Goal: Information Seeking & Learning: Find specific fact

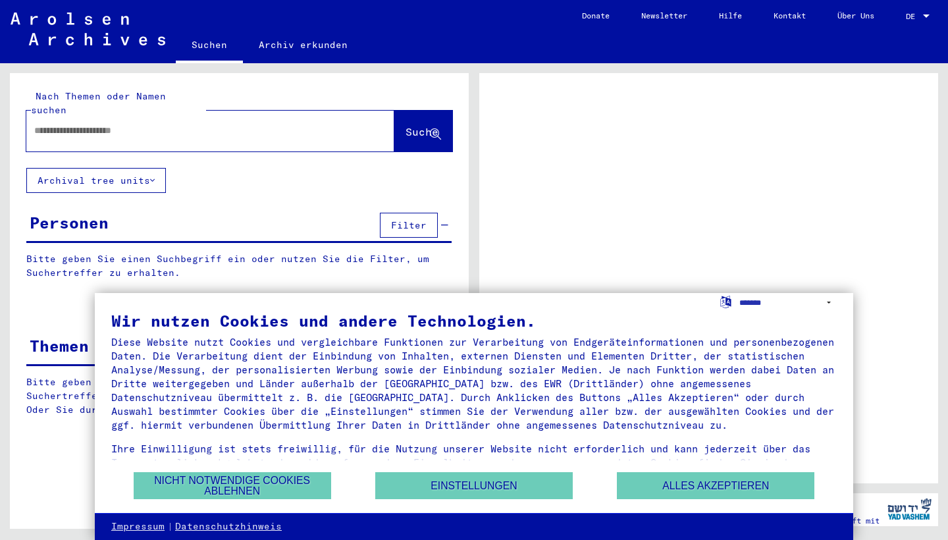
click at [282, 125] on div at bounding box center [194, 131] width 336 height 30
click at [223, 125] on div at bounding box center [194, 131] width 336 height 30
click at [153, 103] on div "Nach Themen oder Namen suchen" at bounding box center [118, 104] width 175 height 28
click at [152, 124] on input "text" at bounding box center [198, 131] width 329 height 14
type input "*"
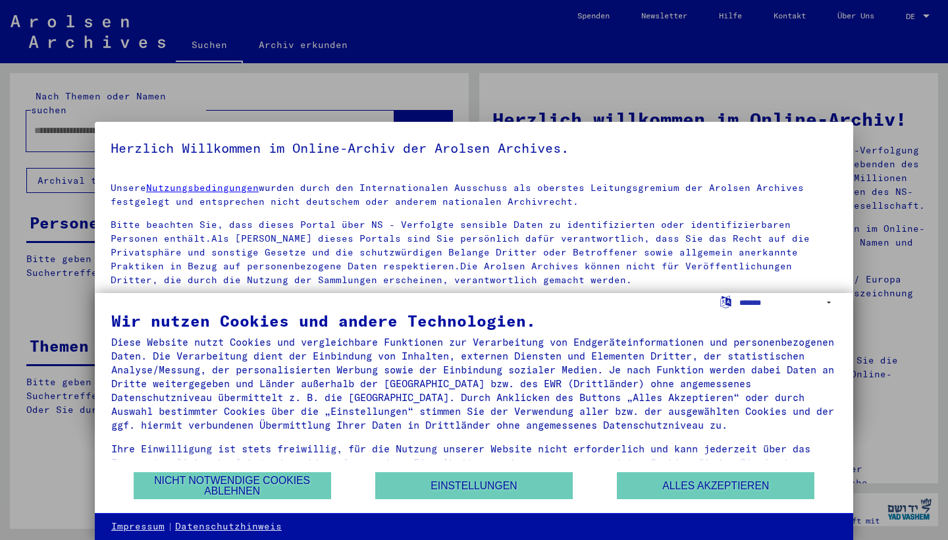
scroll to position [85, 0]
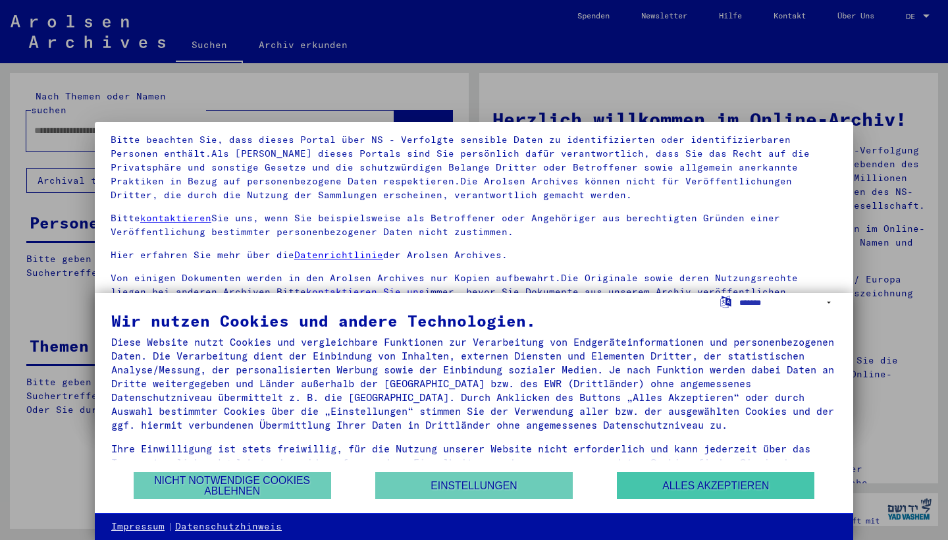
click at [691, 485] on button "Alles akzeptieren" at bounding box center [716, 485] width 198 height 27
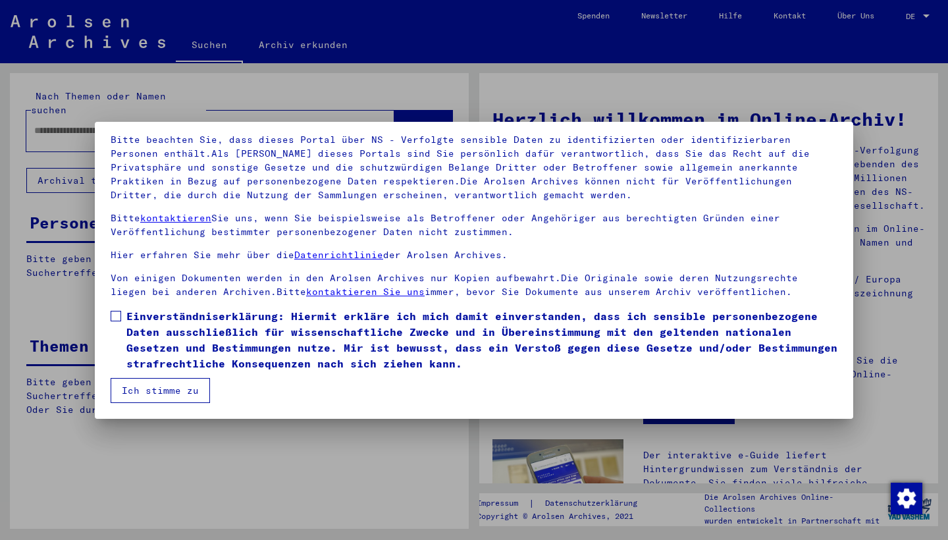
click at [114, 323] on label "Einverständniserklärung: Hiermit erkläre ich mich damit einverstanden, dass ich…" at bounding box center [474, 339] width 727 height 63
click at [141, 385] on button "Ich stimme zu" at bounding box center [160, 390] width 99 height 25
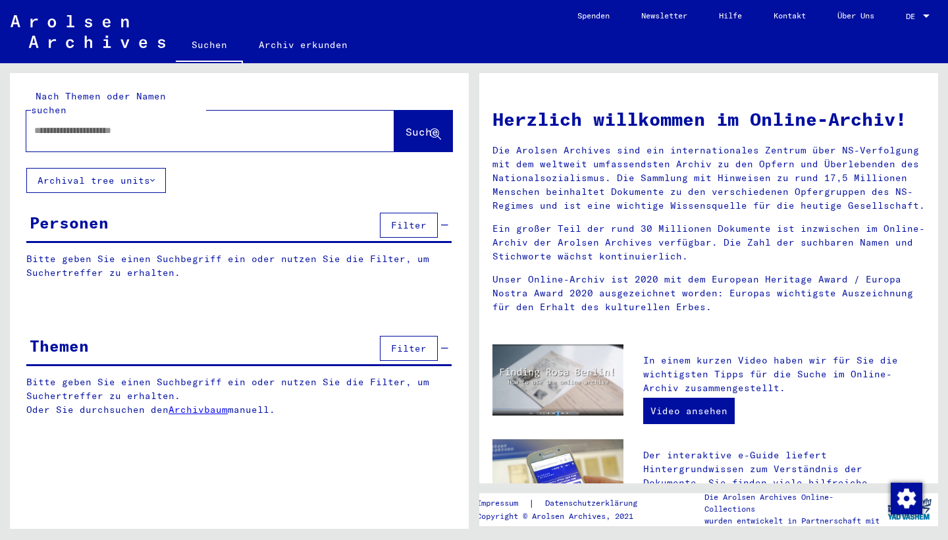
click at [150, 124] on input "text" at bounding box center [194, 131] width 321 height 14
type input "*********"
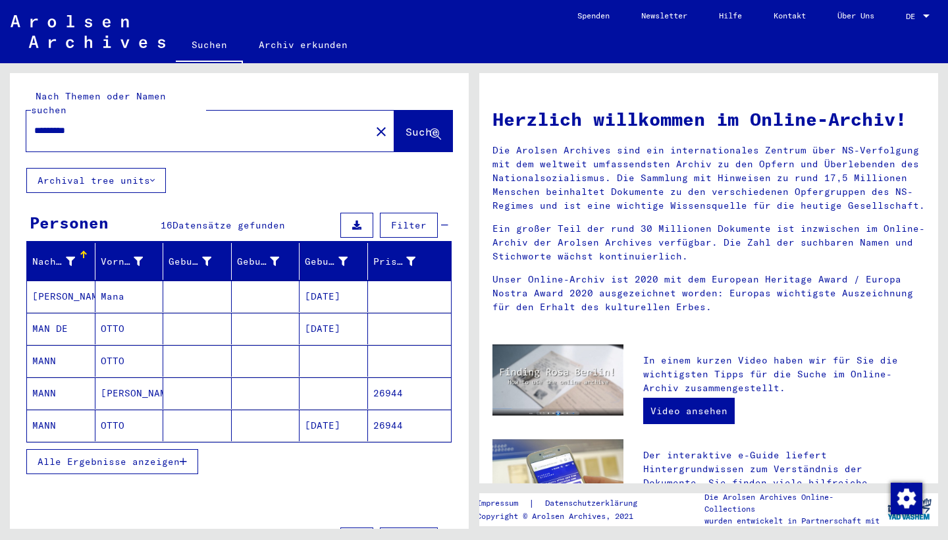
click at [50, 349] on mat-cell "MANN" at bounding box center [61, 361] width 68 height 32
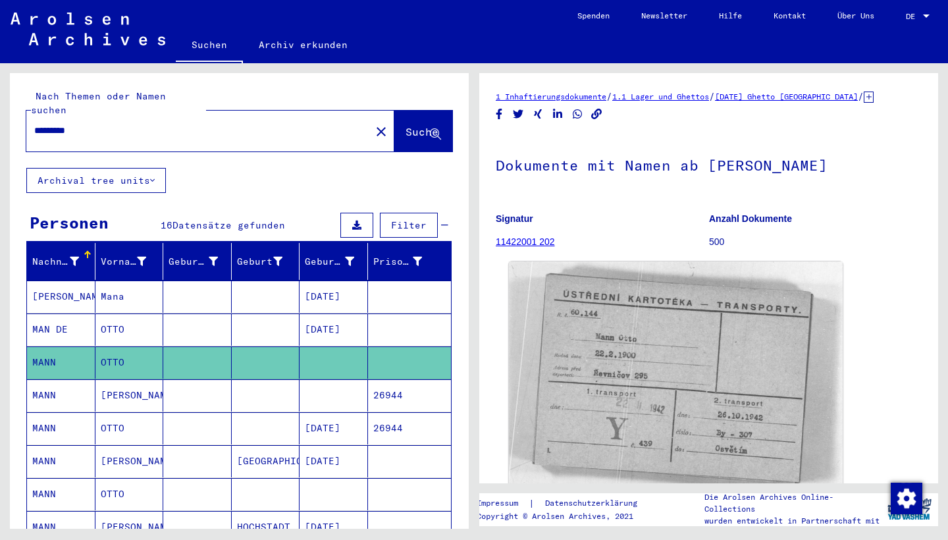
scroll to position [47, 0]
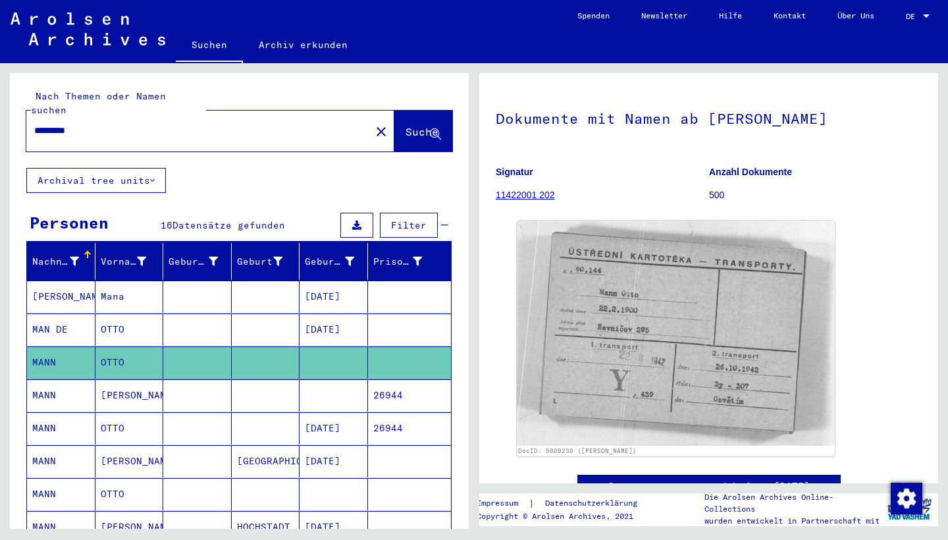
click at [46, 379] on mat-cell "MANN" at bounding box center [61, 395] width 68 height 32
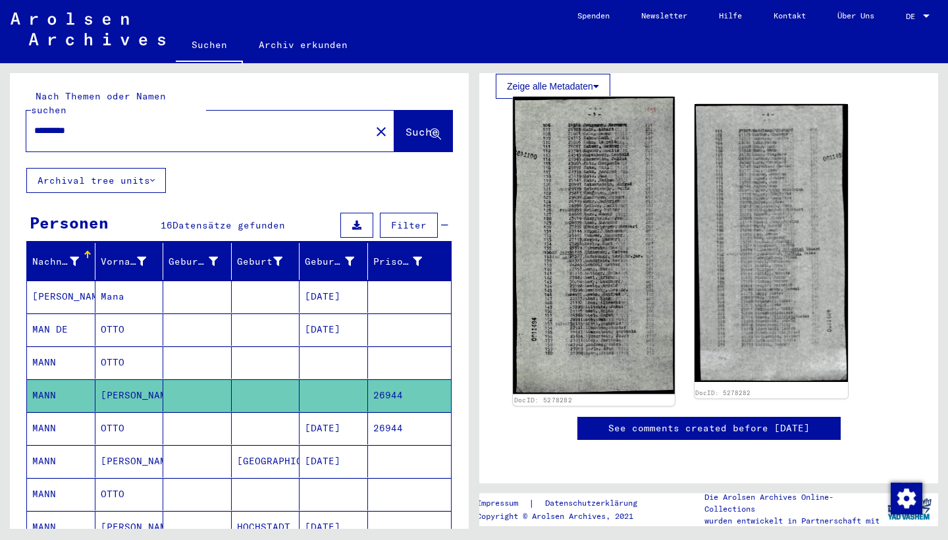
scroll to position [419, 0]
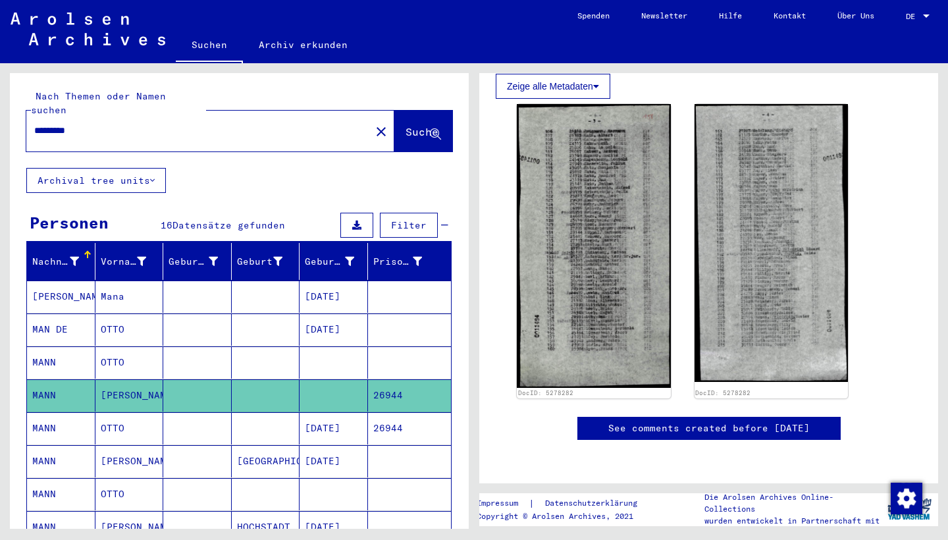
click at [46, 412] on mat-cell "MANN" at bounding box center [61, 428] width 68 height 32
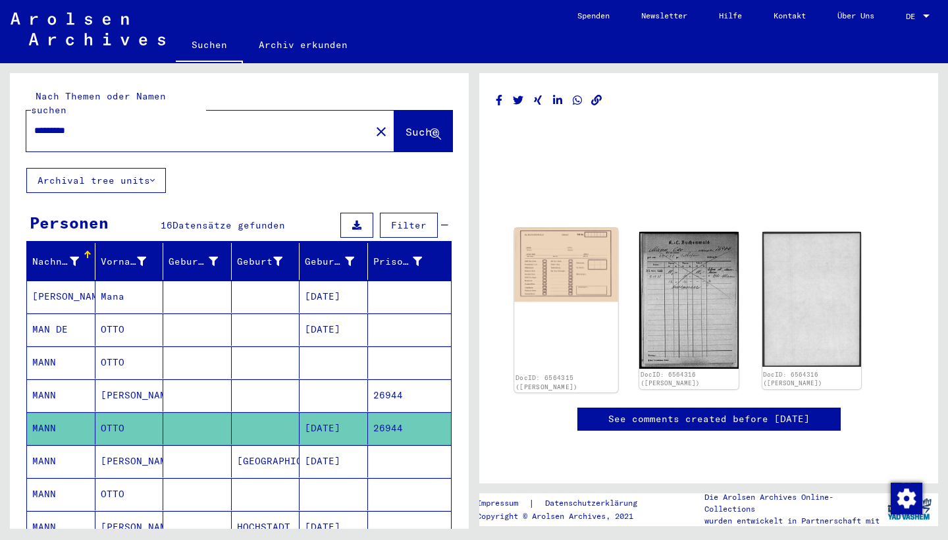
click at [572, 270] on img at bounding box center [566, 265] width 104 height 74
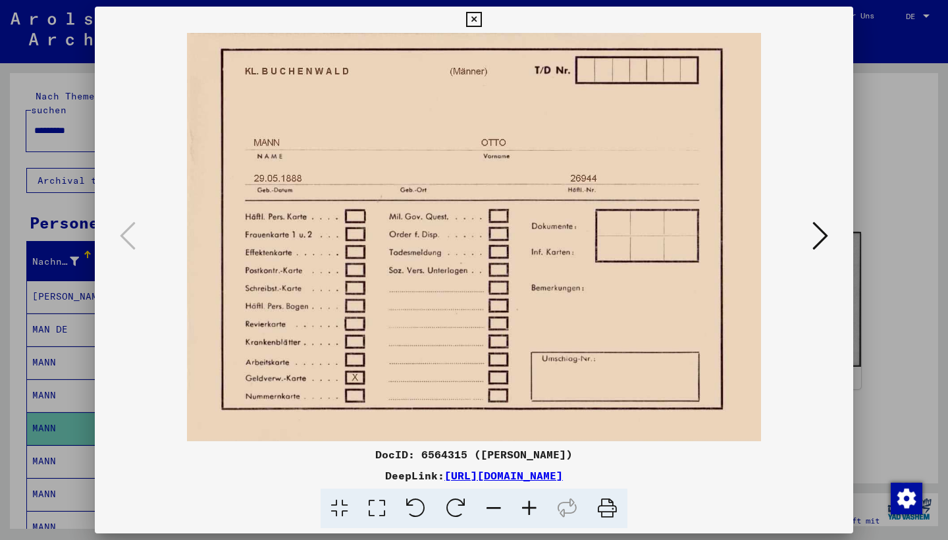
click at [818, 232] on icon at bounding box center [820, 236] width 16 height 32
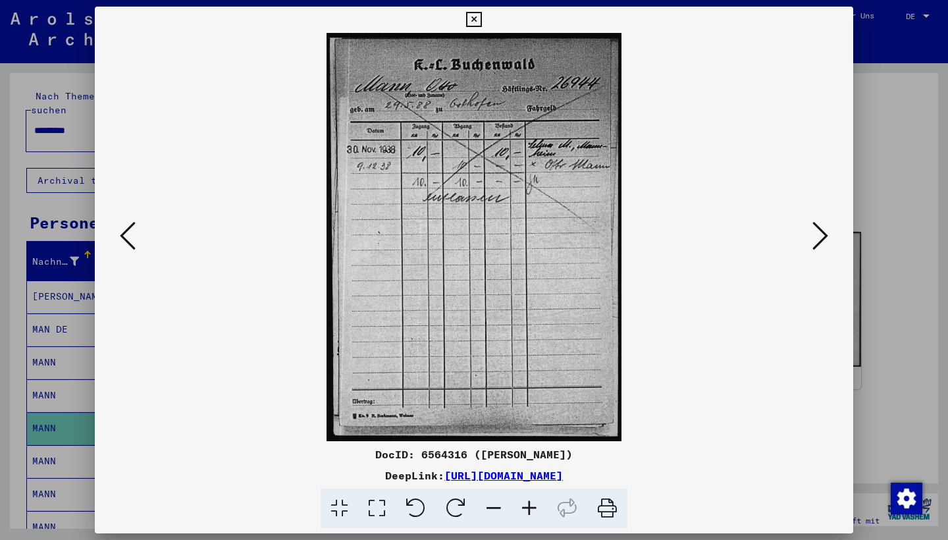
click at [818, 241] on icon at bounding box center [820, 236] width 16 height 32
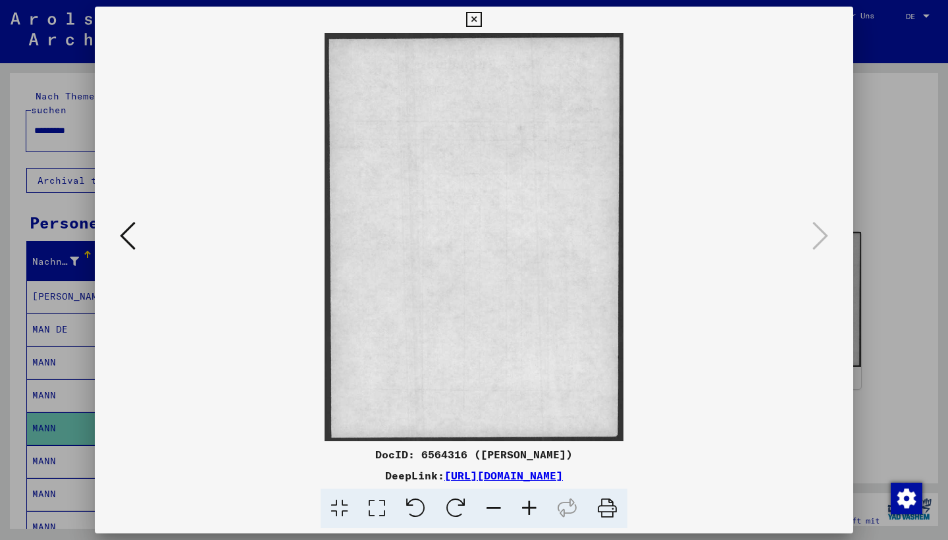
click at [481, 17] on icon at bounding box center [473, 20] width 15 height 16
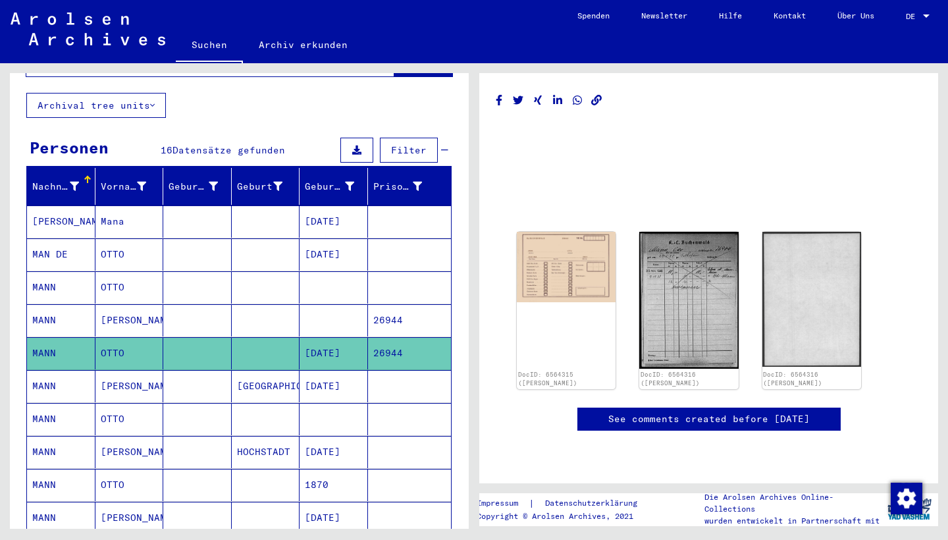
scroll to position [77, 0]
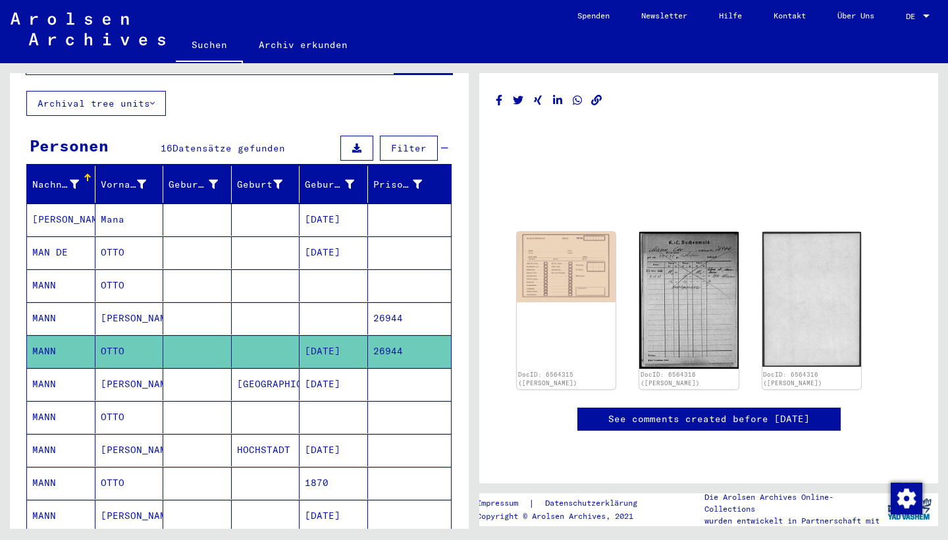
click at [49, 368] on mat-cell "MANN" at bounding box center [61, 384] width 68 height 32
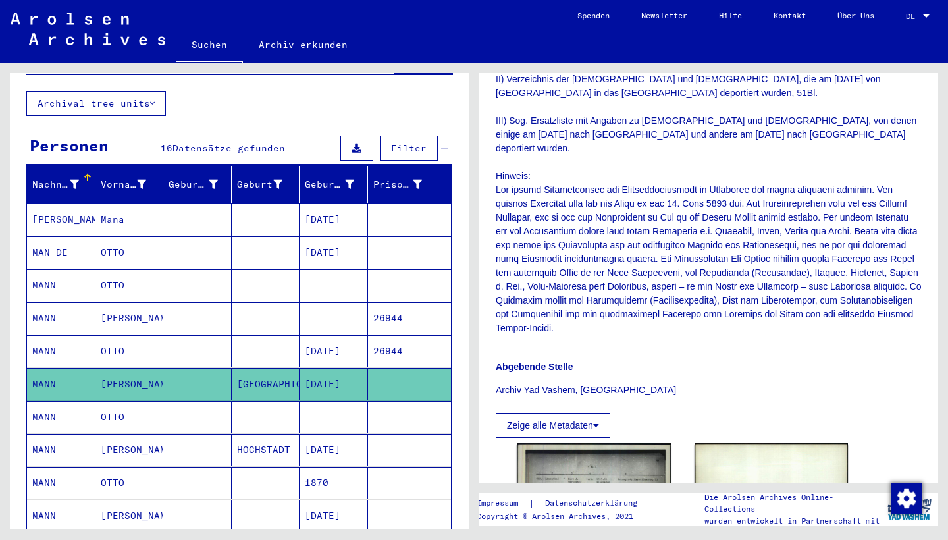
scroll to position [346, 0]
click at [117, 402] on mat-cell "OTTO" at bounding box center [129, 417] width 68 height 32
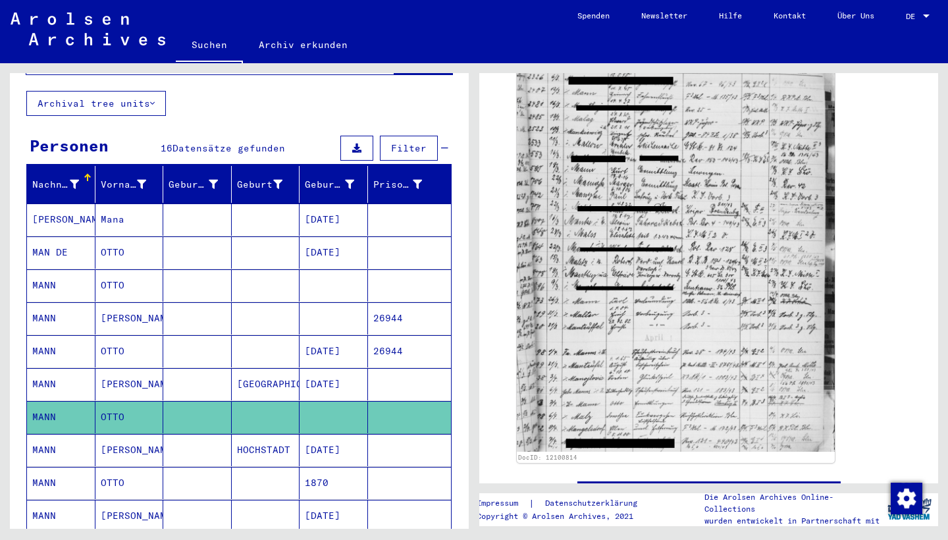
scroll to position [221, 0]
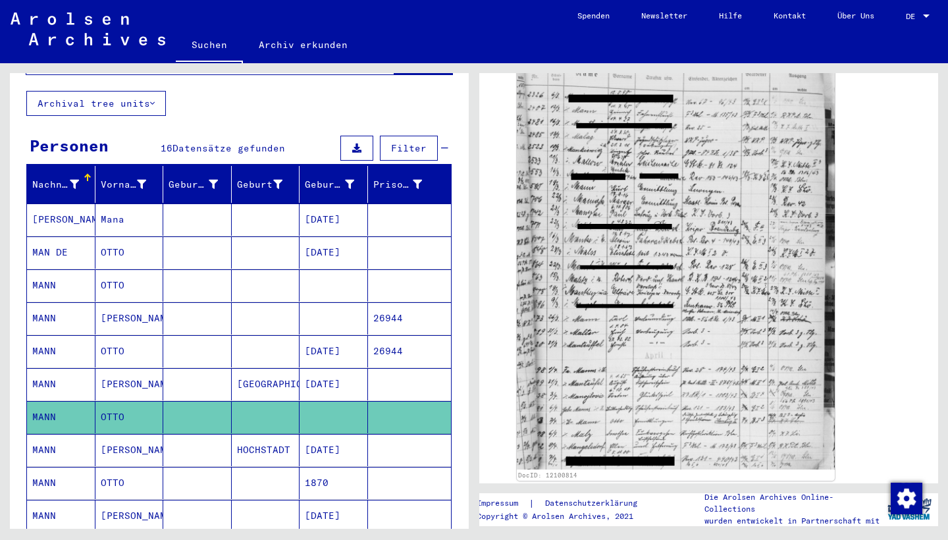
click at [115, 371] on mat-cell "[PERSON_NAME]" at bounding box center [129, 384] width 68 height 32
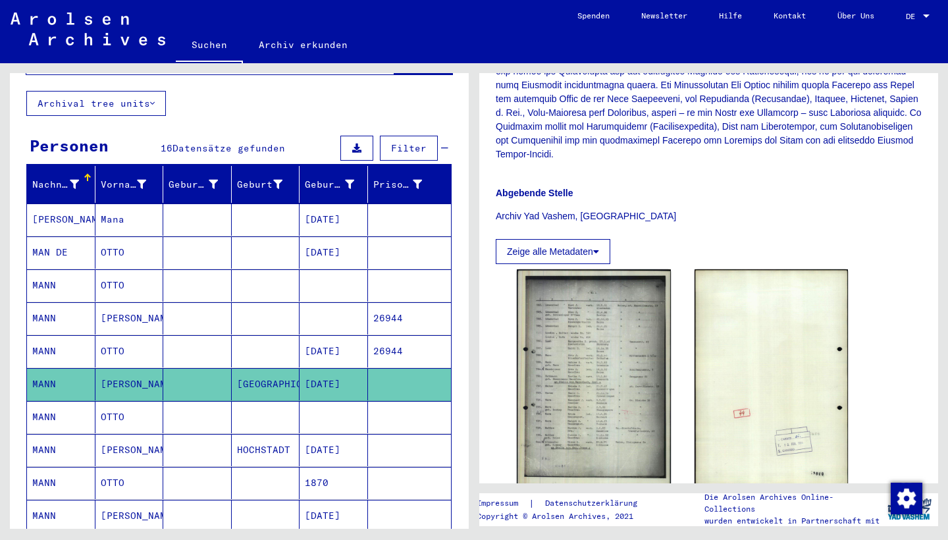
scroll to position [556, 0]
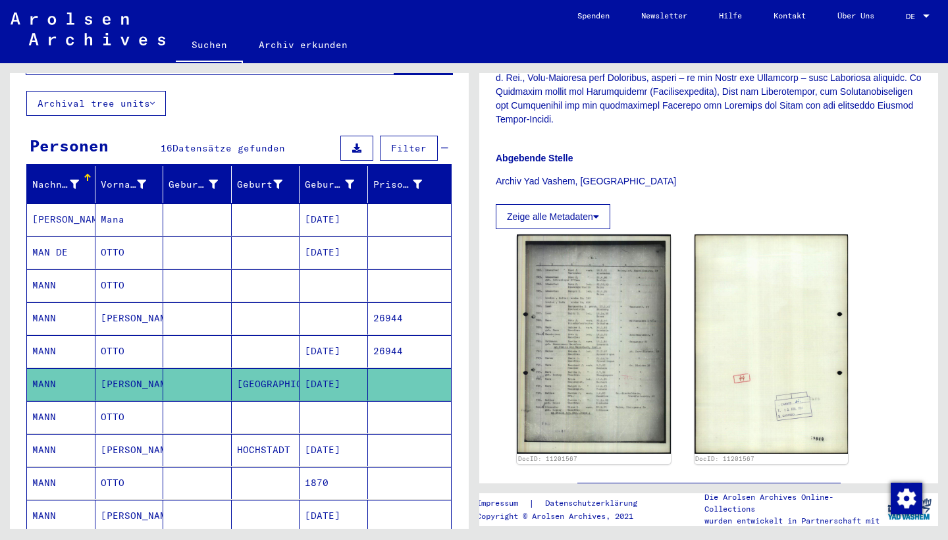
click at [111, 335] on mat-cell "OTTO" at bounding box center [129, 351] width 68 height 32
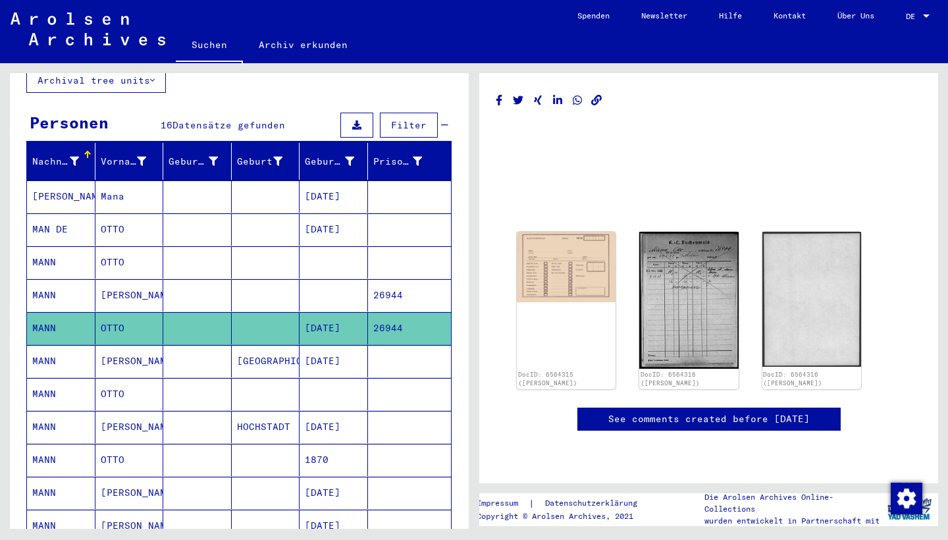
scroll to position [416, 0]
